Goal: Information Seeking & Learning: Learn about a topic

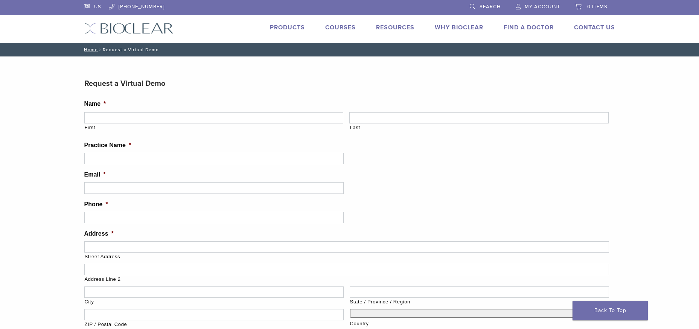
click at [270, 25] on link "Products" at bounding box center [287, 28] width 35 height 8
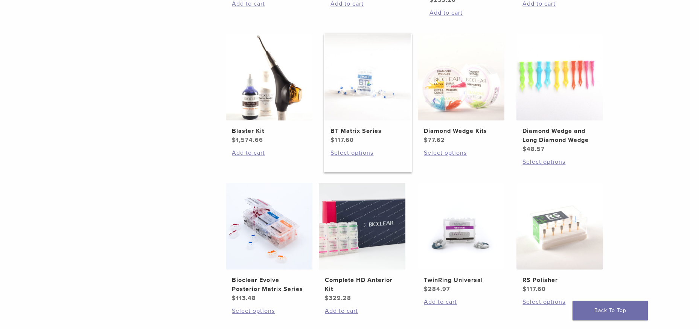
scroll to position [440, 0]
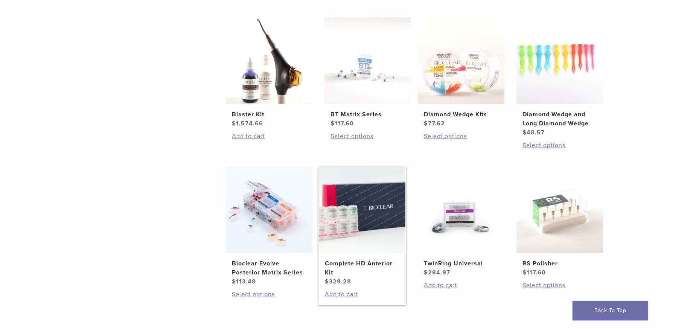
click at [340, 262] on h2 "Complete HD Anterior Kit" at bounding box center [362, 268] width 75 height 18
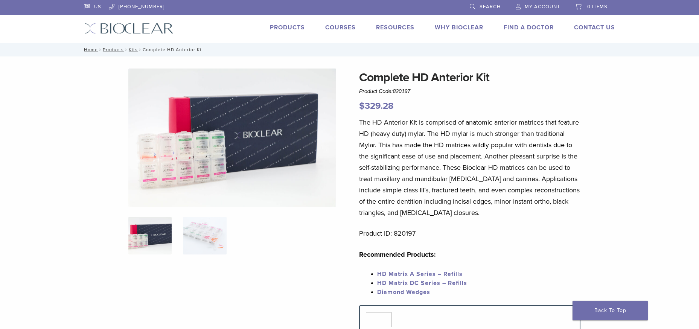
click at [220, 147] on img at bounding box center [232, 138] width 208 height 139
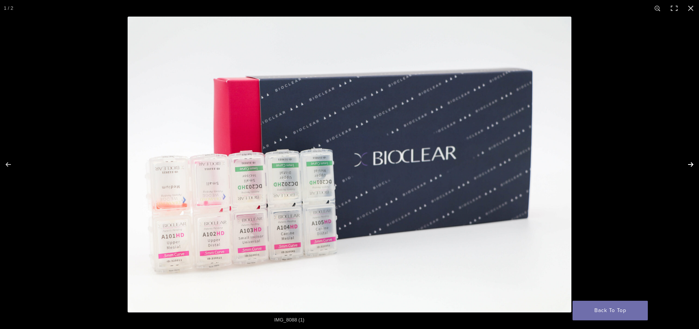
click at [689, 161] on button "Next (arrow right)" at bounding box center [686, 165] width 26 height 38
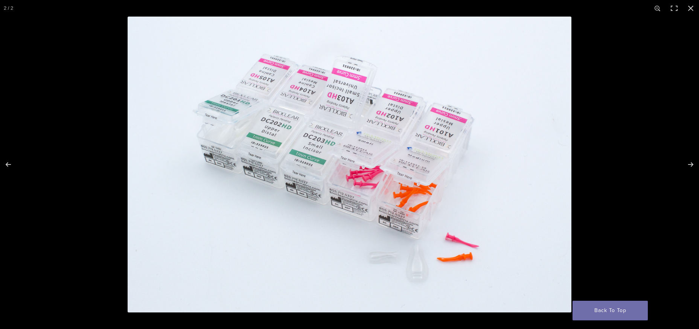
click at [323, 77] on img at bounding box center [350, 165] width 444 height 296
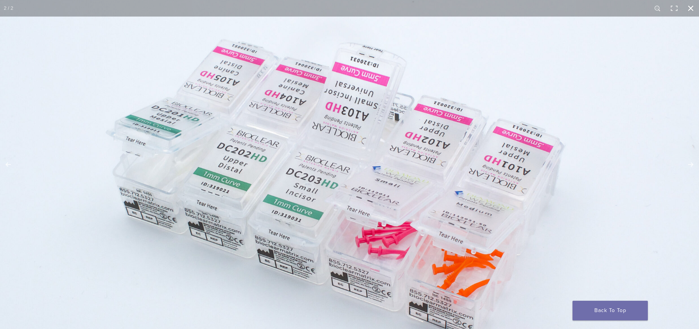
click at [693, 9] on button "Close (Esc)" at bounding box center [691, 8] width 17 height 17
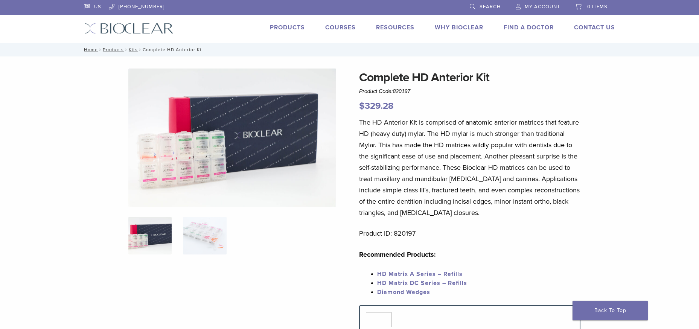
click at [288, 28] on link "Products" at bounding box center [287, 28] width 35 height 8
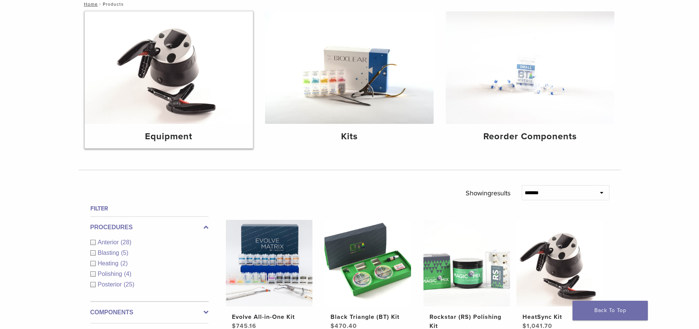
click at [177, 48] on img at bounding box center [169, 67] width 169 height 113
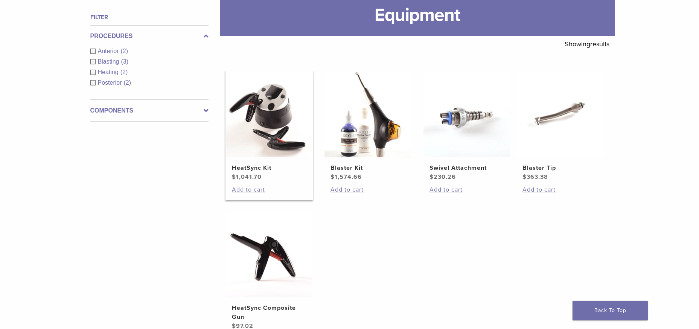
scroll to position [88, 0]
